Goal: Find specific page/section

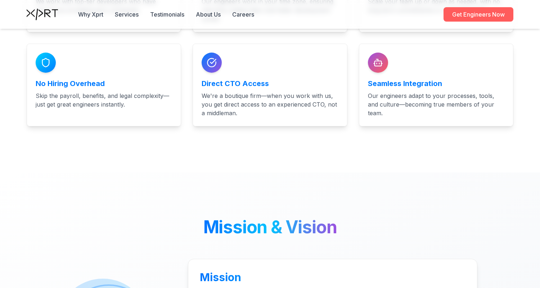
scroll to position [1464, 0]
